Goal: Complete application form

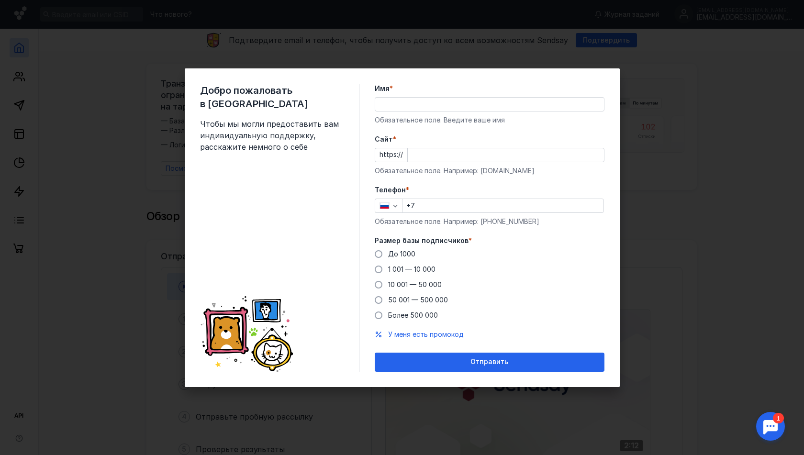
click at [396, 108] on input "Имя *" at bounding box center [489, 104] width 229 height 13
type input "V"
type input "[PERSON_NAME]"
click at [413, 157] on input "Cайт *" at bounding box center [506, 154] width 196 height 13
click at [445, 168] on div "Обязательное поле. Например: [DOMAIN_NAME]" at bounding box center [490, 171] width 230 height 10
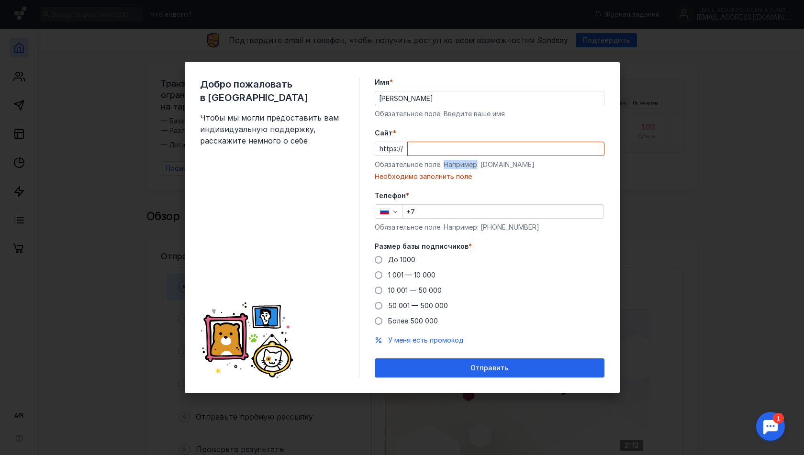
click at [445, 168] on div "Обязательное поле. Например: [DOMAIN_NAME]" at bounding box center [490, 165] width 230 height 10
click at [432, 150] on input "Cайт *" at bounding box center [506, 148] width 196 height 13
click at [444, 146] on input "vls-" at bounding box center [506, 148] width 196 height 13
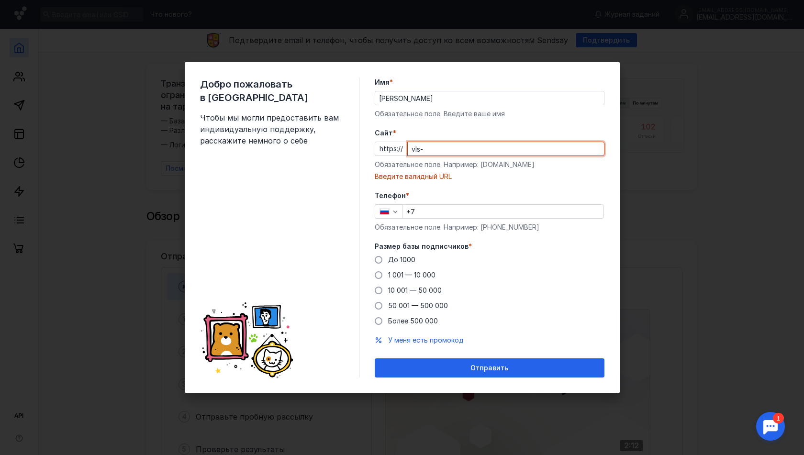
click at [444, 146] on input "vls-" at bounding box center [506, 148] width 196 height 13
paste input "[DOMAIN_NAME][URL]"
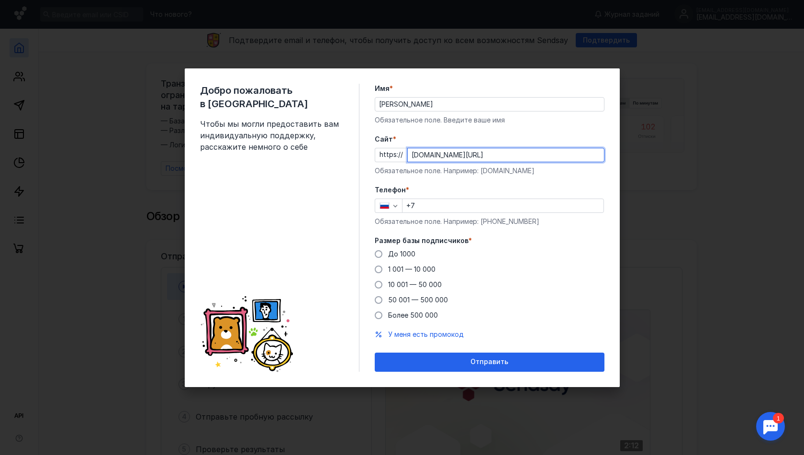
type input "[DOMAIN_NAME][URL]"
click at [449, 207] on input "+7" at bounding box center [503, 205] width 201 height 13
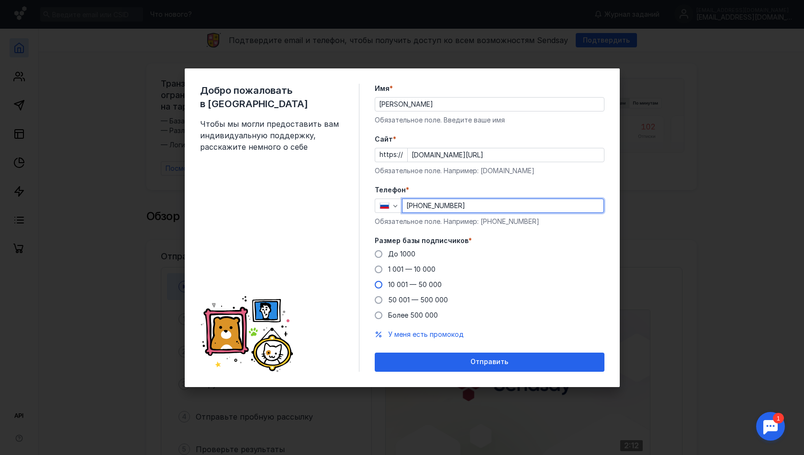
type input "[PHONE_NUMBER]"
click at [379, 285] on span at bounding box center [379, 285] width 8 height 8
click at [0, 0] on input "10 001 — 50 000" at bounding box center [0, 0] width 0 height 0
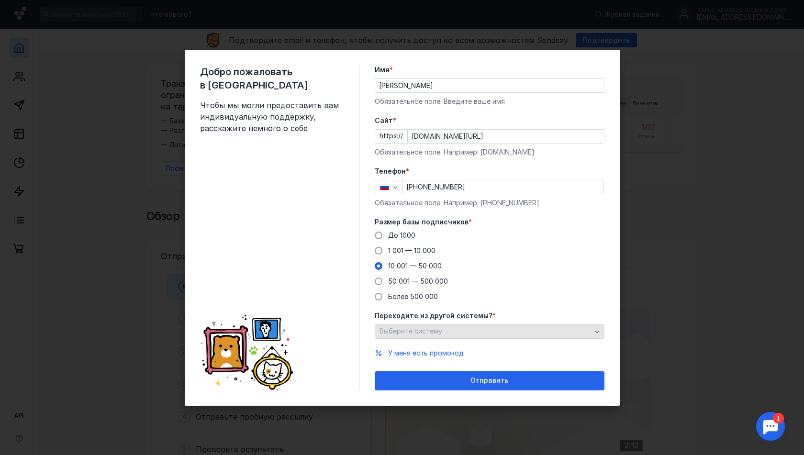
click at [426, 331] on span "Выберите систему" at bounding box center [411, 331] width 63 height 8
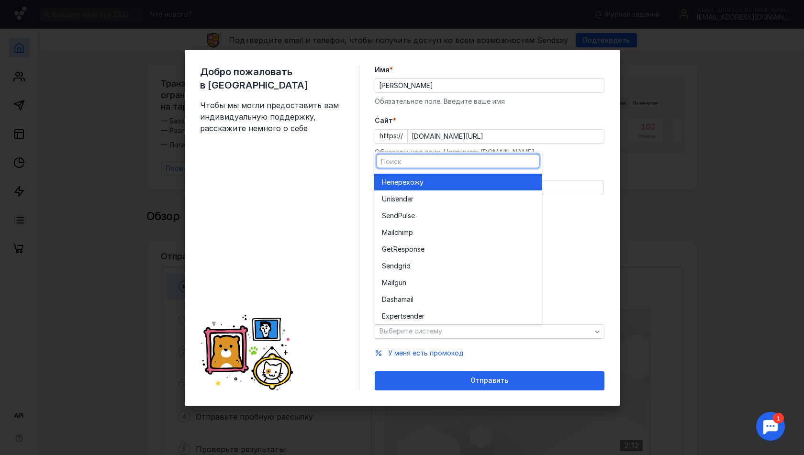
click at [428, 183] on div "Не перехожу" at bounding box center [458, 182] width 152 height 10
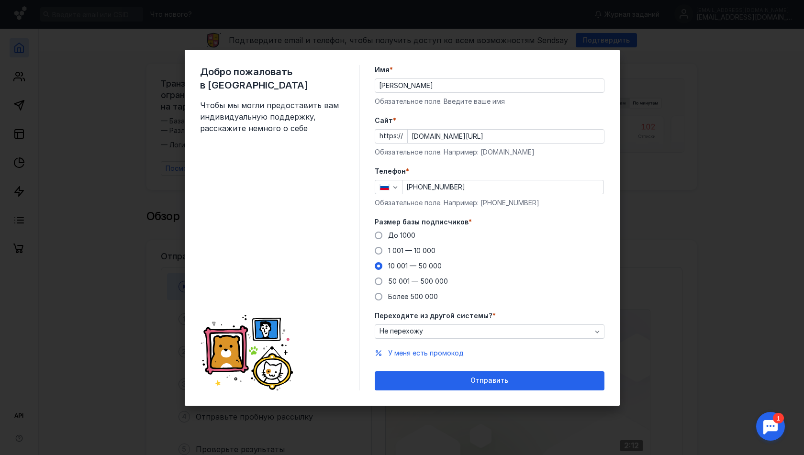
click at [462, 380] on div "Отправить" at bounding box center [490, 381] width 220 height 8
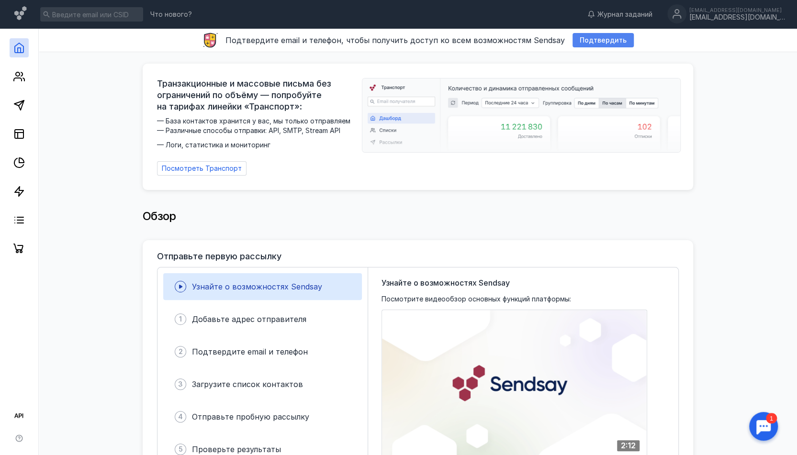
click at [598, 44] on span "Подтвердить" at bounding box center [603, 40] width 47 height 8
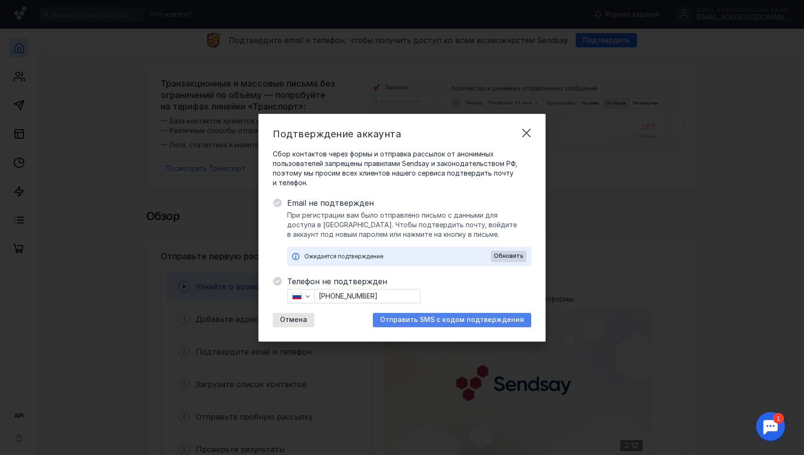
click at [428, 323] on span "Отправить SMS с кодом подтверждения" at bounding box center [452, 320] width 144 height 8
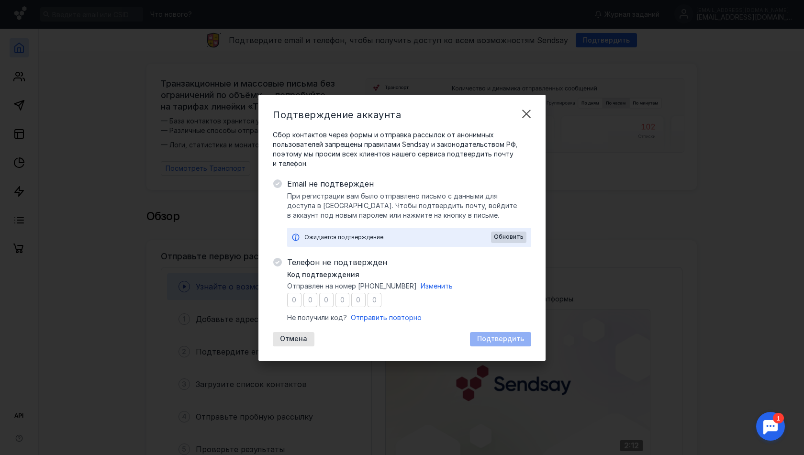
type input "1"
type input "9"
type input "2"
type input "6"
type input "2"
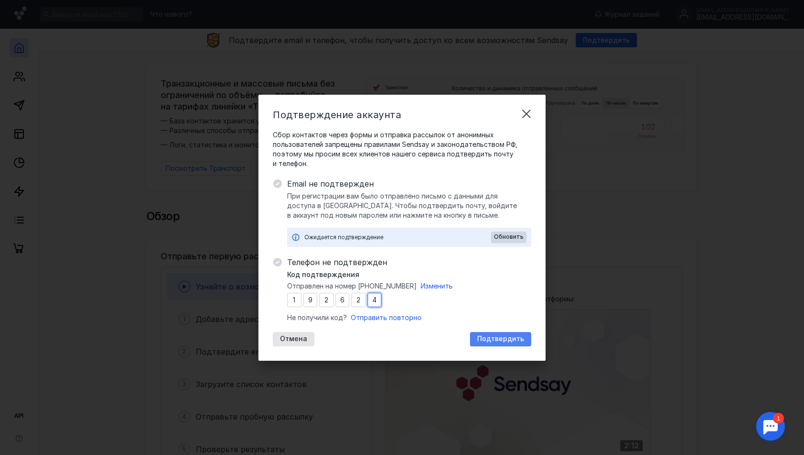
type input "4"
click at [509, 336] on span "Подтвердить" at bounding box center [500, 339] width 47 height 8
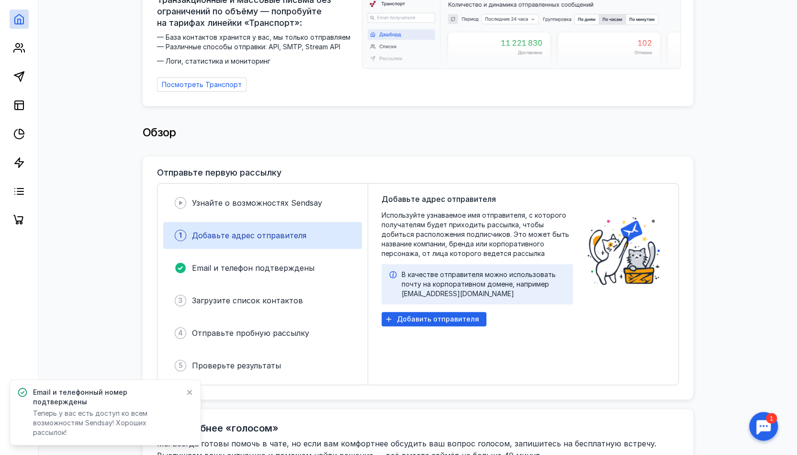
scroll to position [96, 0]
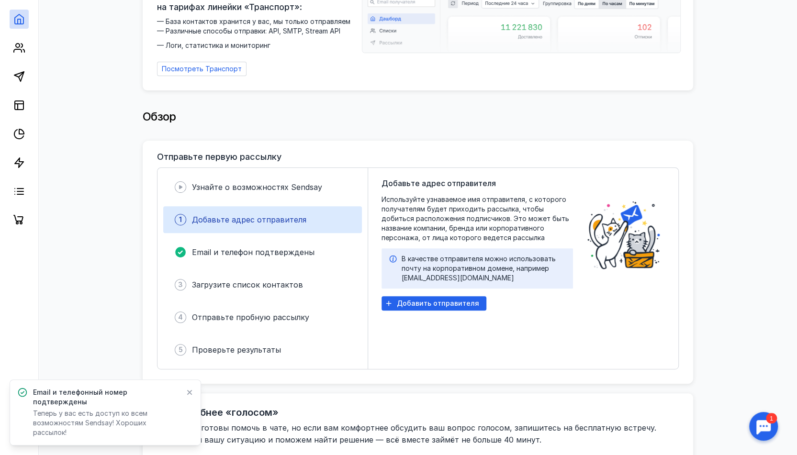
click at [190, 395] on icon at bounding box center [189, 392] width 5 height 5
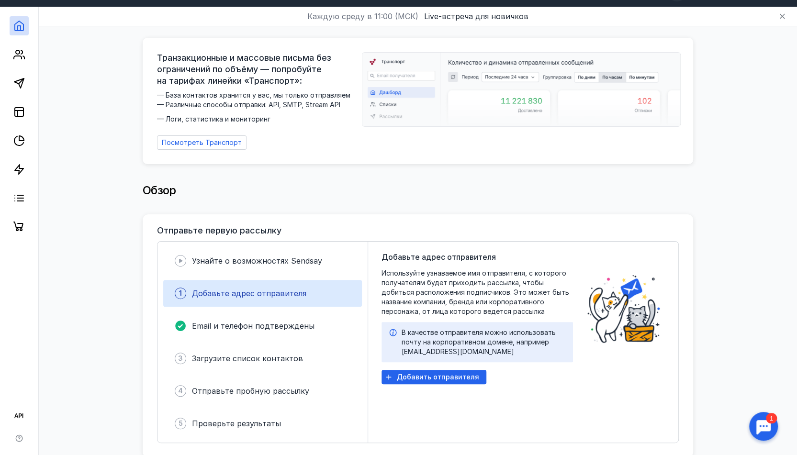
scroll to position [0, 0]
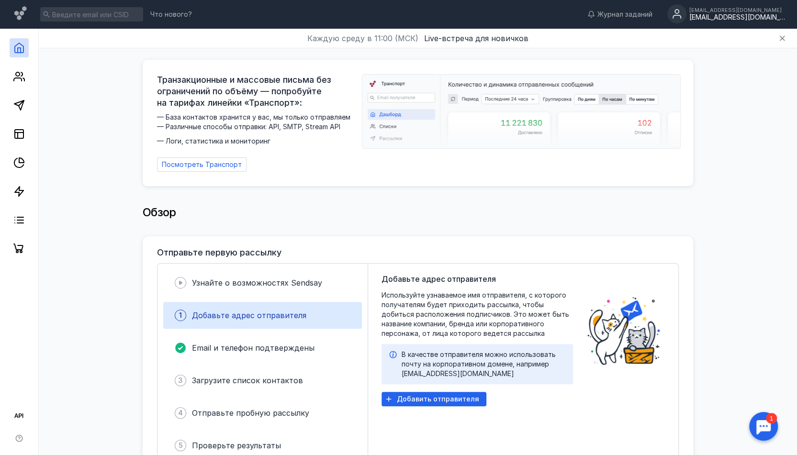
click at [741, 11] on div "[EMAIL_ADDRESS][DOMAIN_NAME]" at bounding box center [737, 10] width 96 height 6
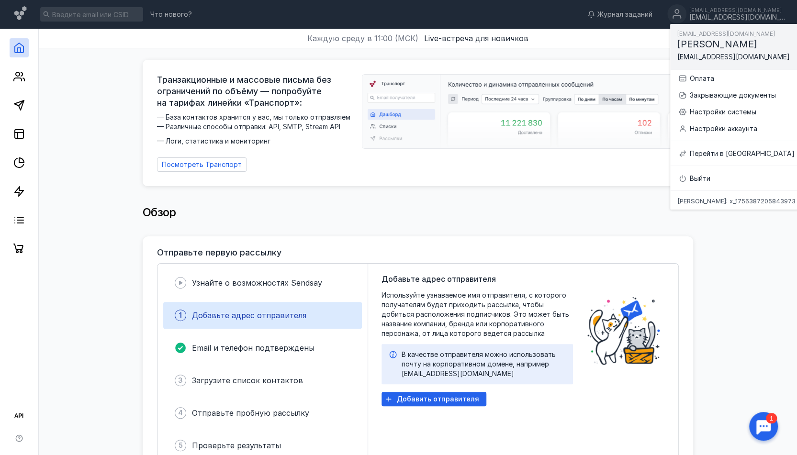
click at [536, 171] on div "Транзакционные и массовые письма без ограничений по объёму — попробуйте на тари…" at bounding box center [418, 123] width 550 height 126
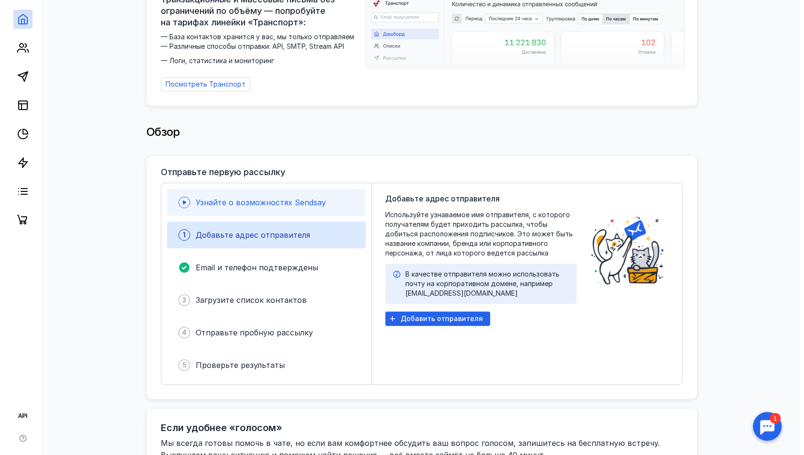
scroll to position [48, 0]
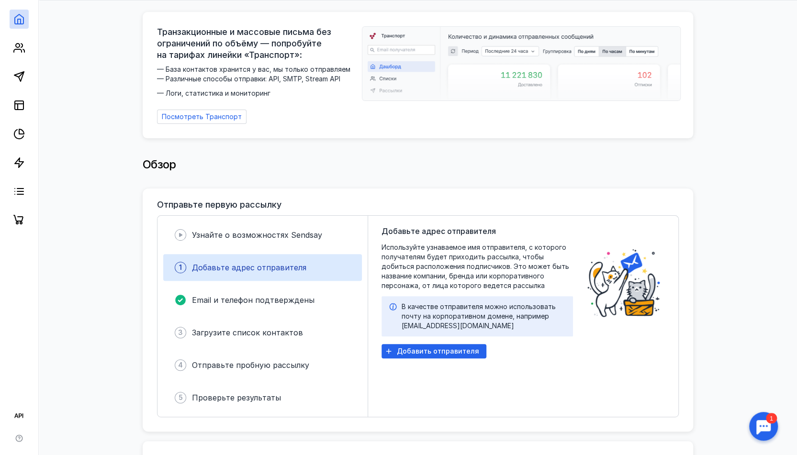
click at [303, 269] on div "1 Добавьте адрес отправителя" at bounding box center [262, 267] width 199 height 27
click at [410, 347] on span "Добавить отправителя" at bounding box center [438, 351] width 82 height 8
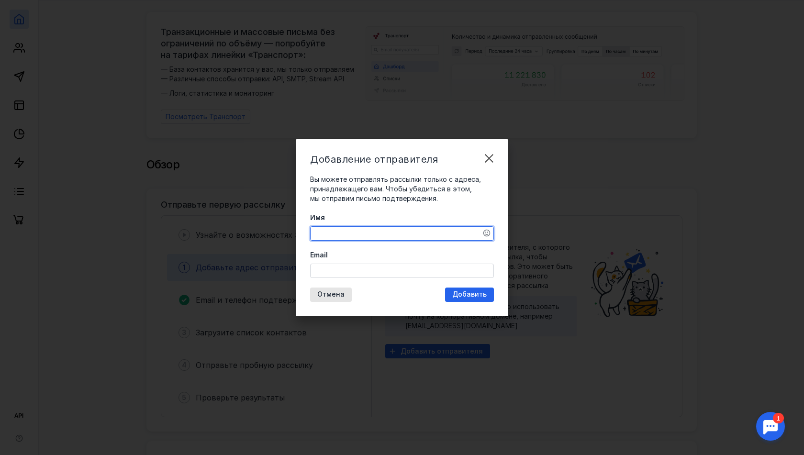
click at [354, 232] on textarea "Имя" at bounding box center [402, 233] width 183 height 13
type textarea "D"
type textarea "ВЛС-Инжиниринг"
click at [332, 269] on input "Email" at bounding box center [402, 270] width 183 height 13
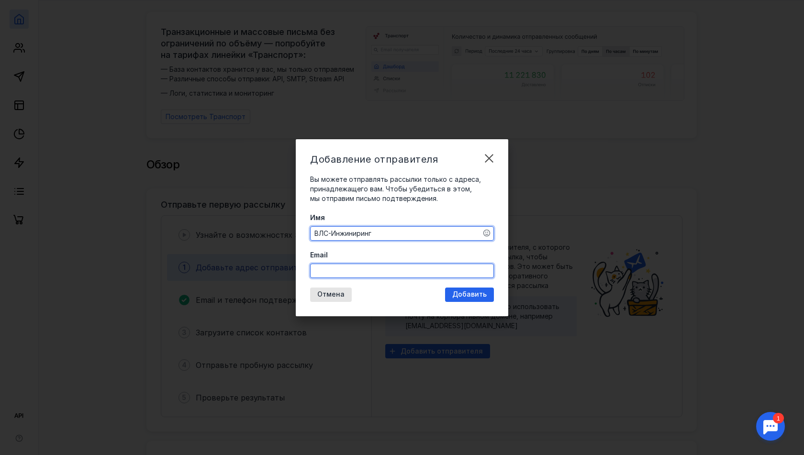
type input "[EMAIL_ADDRESS][DOMAIN_NAME]"
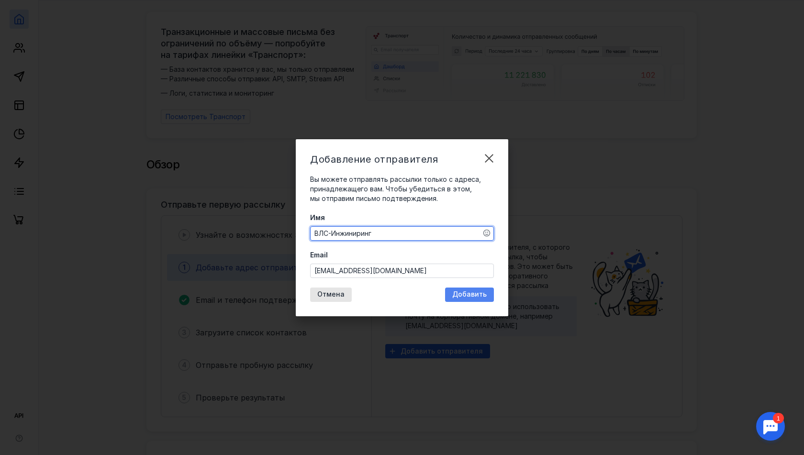
click at [463, 299] on div "Добавить" at bounding box center [469, 295] width 49 height 14
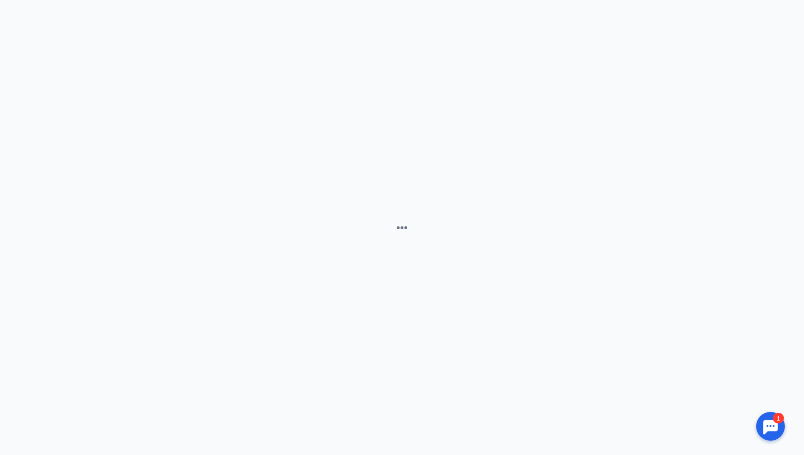
scroll to position [0, 0]
